Goal: Use online tool/utility: Use online tool/utility

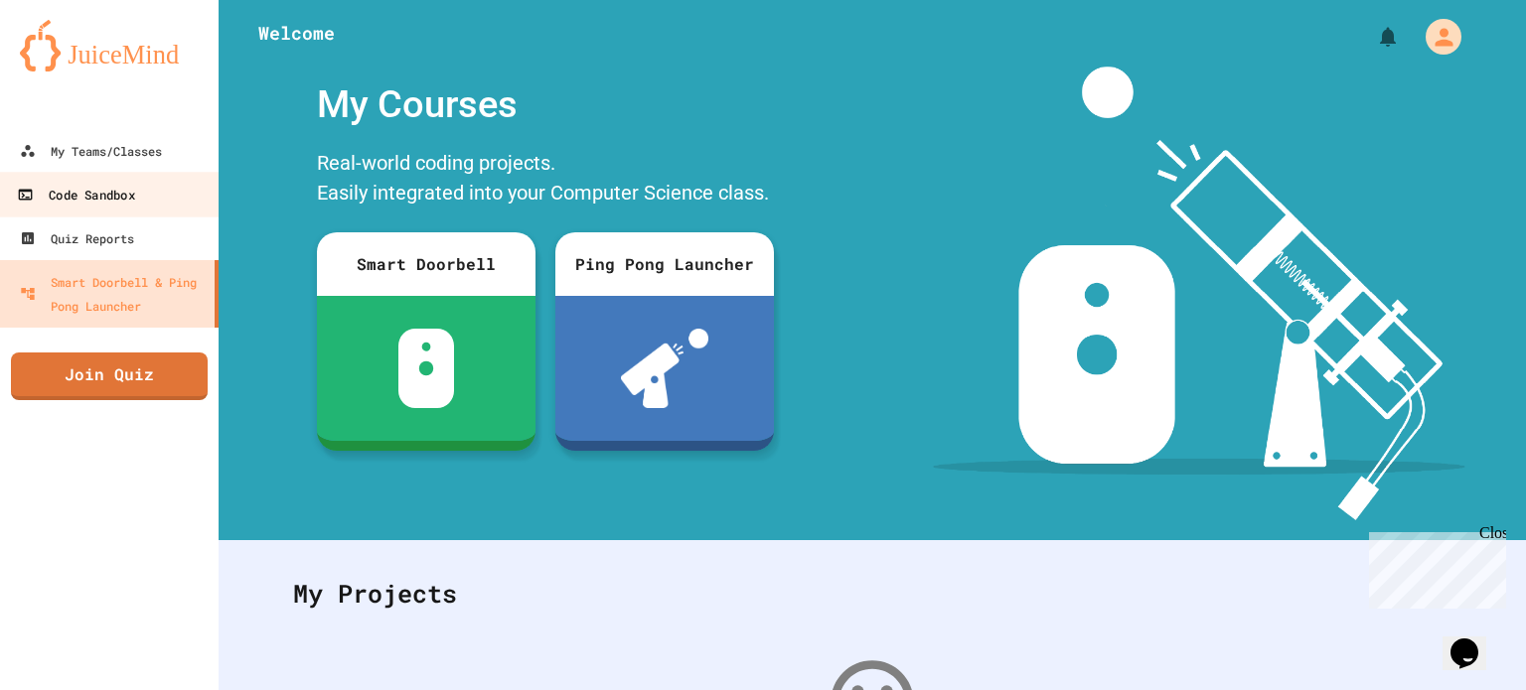
click at [110, 205] on div "Code Sandbox" at bounding box center [75, 195] width 117 height 25
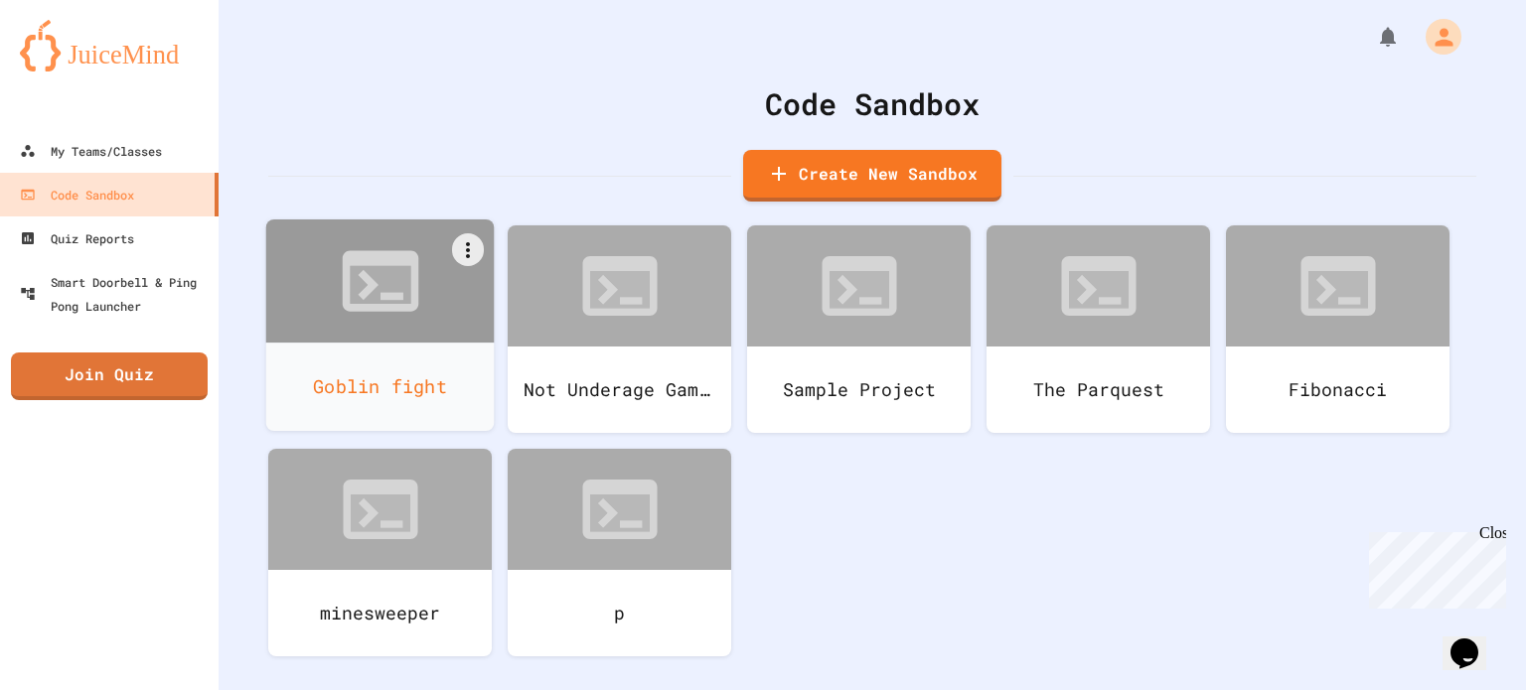
click at [330, 319] on div at bounding box center [380, 281] width 228 height 123
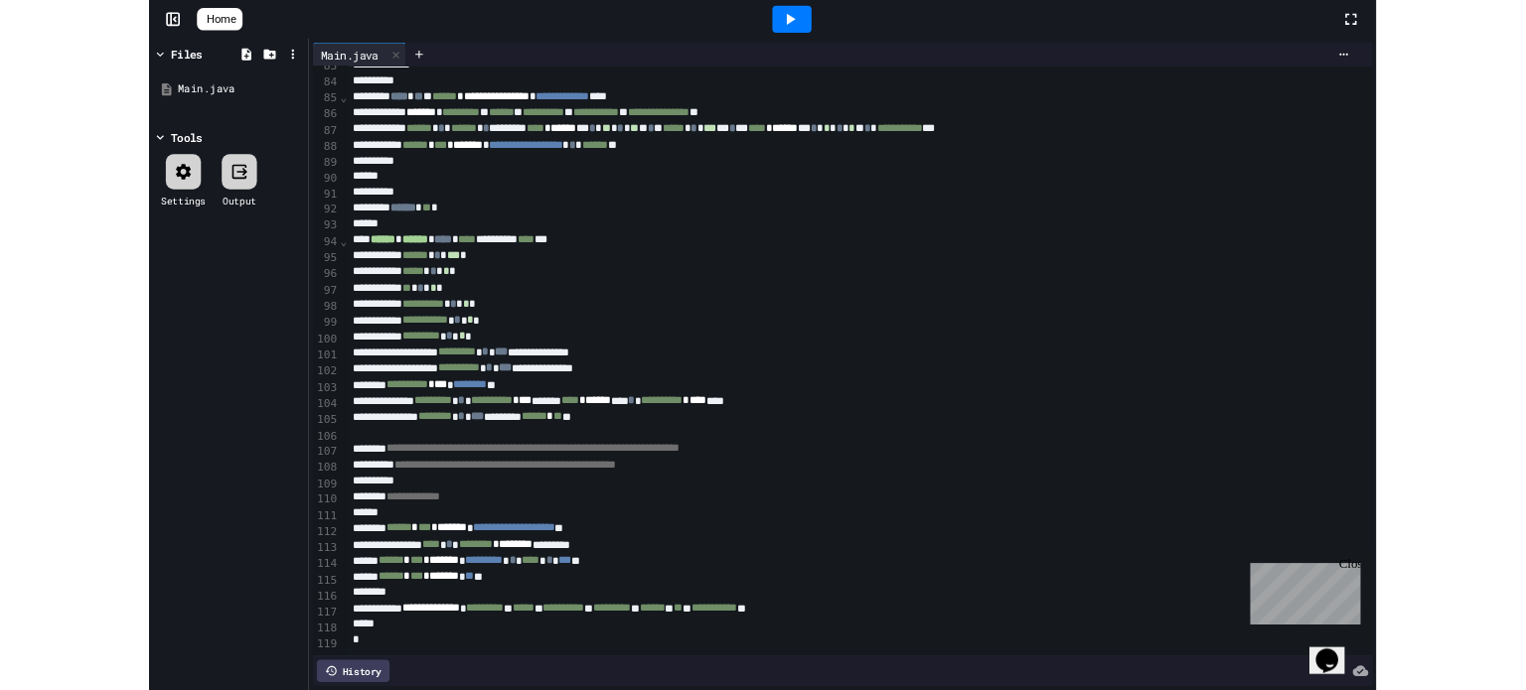
scroll to position [1653, 0]
